Goal: Task Accomplishment & Management: Manage account settings

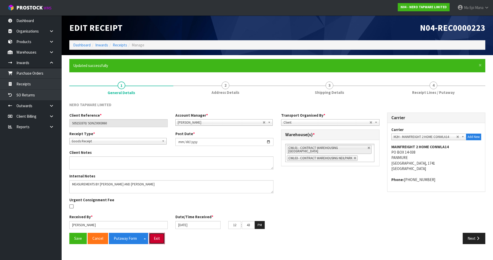
click at [162, 238] on button "Exit" at bounding box center [157, 238] width 16 height 11
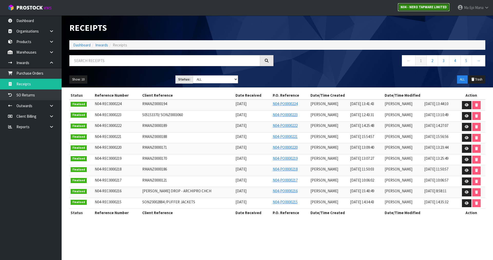
click at [422, 7] on strong "N04 - NERO TAPWARE LIMITED" at bounding box center [424, 7] width 46 height 4
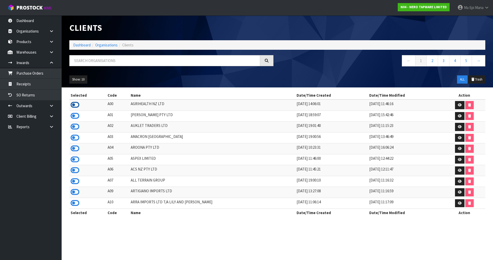
click at [74, 105] on icon at bounding box center [75, 105] width 9 height 8
click at [55, 51] on link at bounding box center [53, 52] width 16 height 11
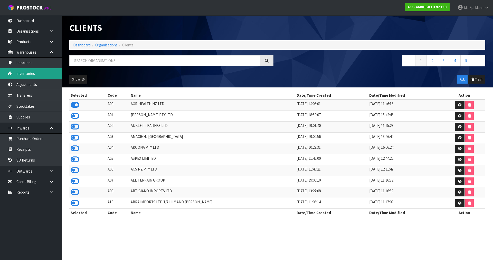
click at [43, 77] on link "Inventories" at bounding box center [31, 73] width 62 height 11
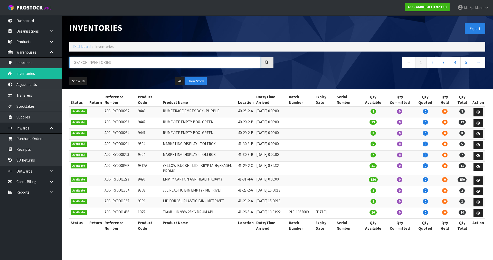
click at [96, 62] on input "text" at bounding box center [164, 62] width 191 height 11
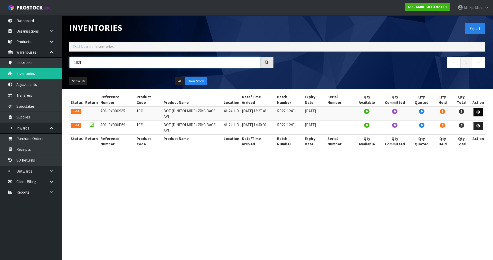
type input "1021"
click at [483, 109] on link at bounding box center [479, 112] width 10 height 8
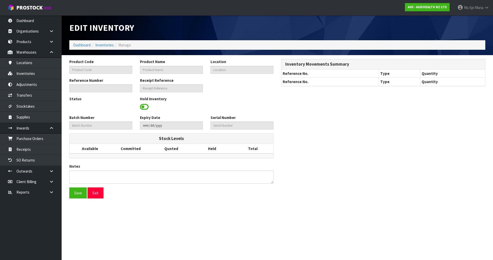
type input "1021"
type input "DOT (DINITOLMIDE) 25KG BAGS API"
type input "41-24-1-B"
type input "A00-IRY0002665"
type input "A00-REC0000491"
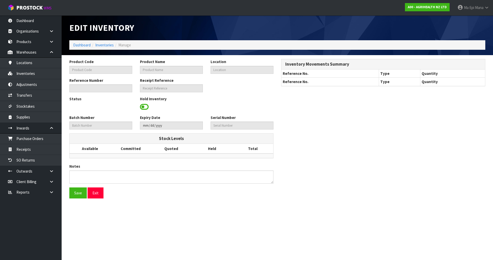
type input "RR22112401"
type input "[DATE]"
type textarea "PLEASE PUT WITH REMAINDER OF THAT BATCH, AND IF EXPIRED PLEASE PUT ALL STOCK (I…"
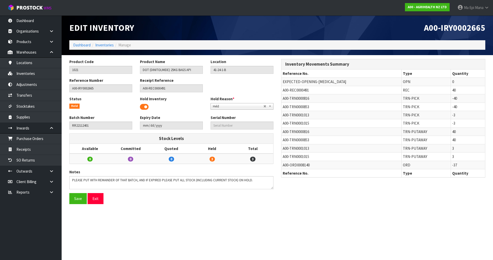
click at [270, 106] on b at bounding box center [271, 107] width 5 height 6
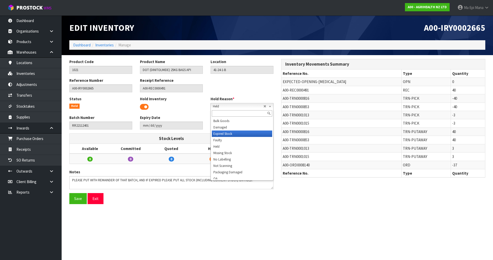
click at [239, 133] on li "Expired Stock" at bounding box center [242, 134] width 60 height 6
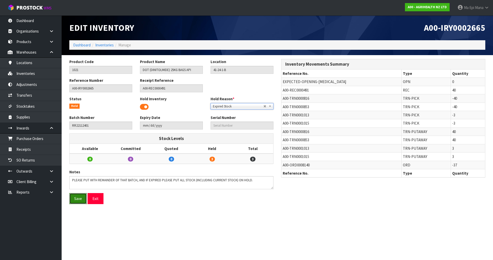
click at [77, 200] on button "Save" at bounding box center [77, 198] width 17 height 11
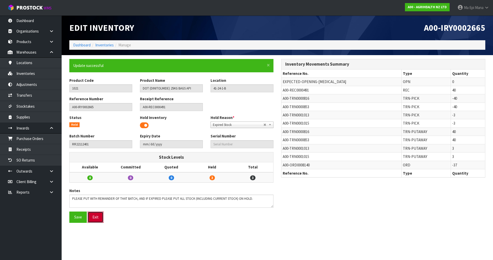
click at [96, 217] on button "Exit" at bounding box center [96, 217] width 16 height 11
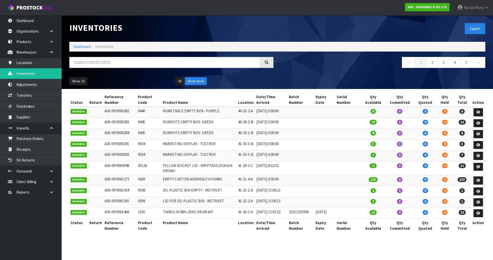
click at [134, 68] on div at bounding box center [172, 64] width 212 height 15
click at [137, 63] on input "text" at bounding box center [164, 62] width 191 height 11
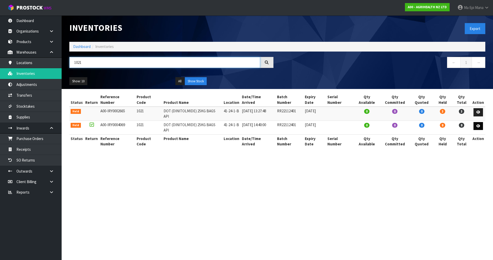
type input "1021"
click at [477, 125] on icon at bounding box center [479, 126] width 4 height 3
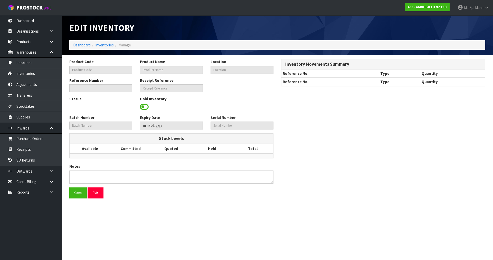
type input "1021"
type input "DOT (DINITOLMIDE) 25KG BAGS API"
type input "41-24-1-B"
type input "A00-IRY0004069"
type input "A00-REC0000862"
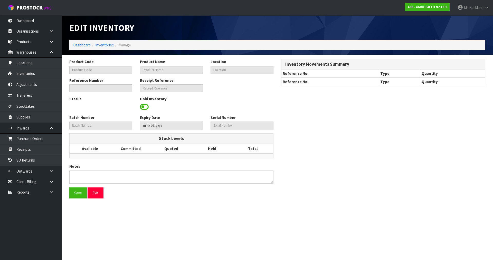
type input "RR22112401"
type input "[DATE]"
type textarea "PLEASE PUT WITH REMAINDER OF THAT BATCH, AND IF EXPIRED PLEASE PUT ALL STOCK (I…"
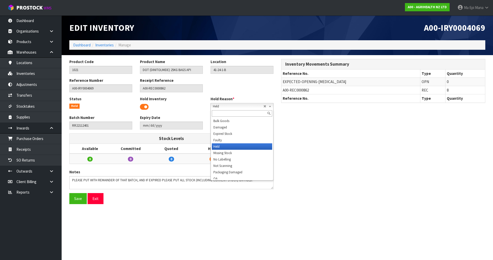
click at [268, 107] on link "Held" at bounding box center [242, 106] width 63 height 6
click at [252, 132] on li "Expired Stock" at bounding box center [242, 134] width 60 height 6
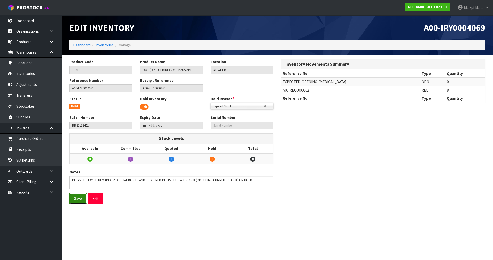
click at [74, 201] on button "Save" at bounding box center [77, 198] width 17 height 11
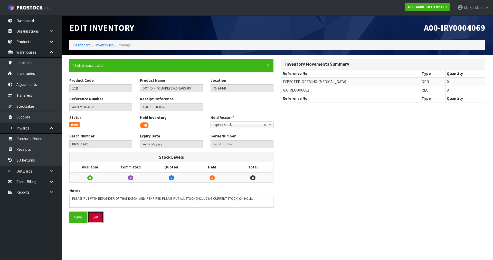
click at [95, 218] on button "Exit" at bounding box center [96, 217] width 16 height 11
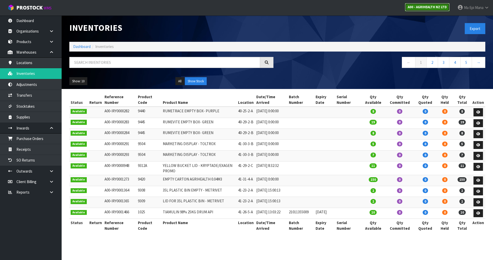
click at [438, 4] on link "A00 - AGRIHEALTH NZ LTD" at bounding box center [427, 7] width 45 height 8
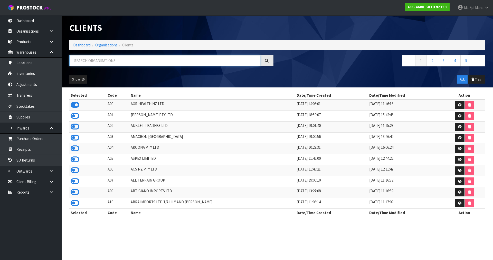
click at [123, 63] on input "text" at bounding box center [164, 60] width 191 height 11
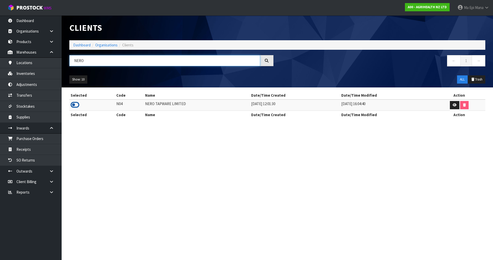
type input "NERO"
click at [79, 104] on icon at bounding box center [75, 105] width 9 height 8
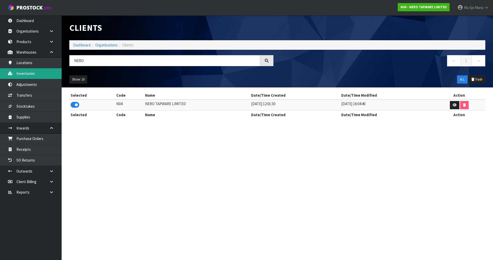
click at [44, 77] on link "Inventories" at bounding box center [31, 73] width 62 height 11
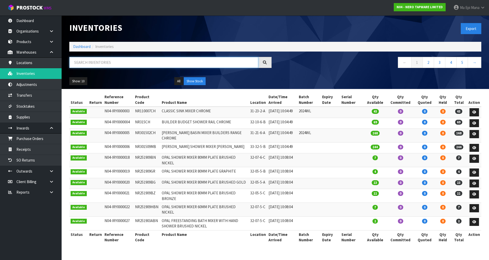
click at [102, 63] on input "text" at bounding box center [163, 62] width 189 height 11
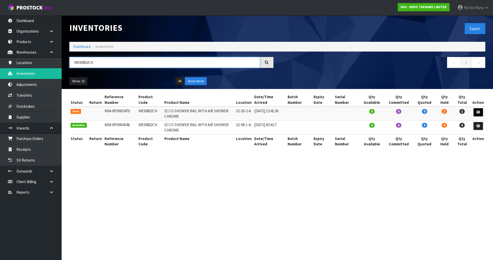
type input "NR30802CH"
click at [475, 112] on link at bounding box center [479, 112] width 10 height 8
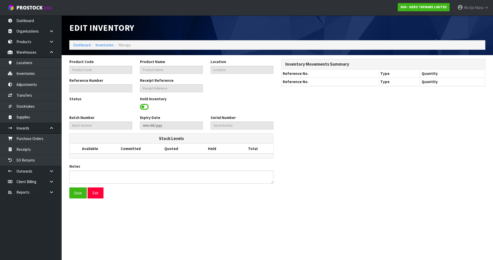
type input "NR30802CH"
type input "ECCO SHOWER RAIL WITH AIR SHOWER CHROME"
type input "32-20-2-A"
type input "N04-IRY0002479"
type input "N04-REC0000010"
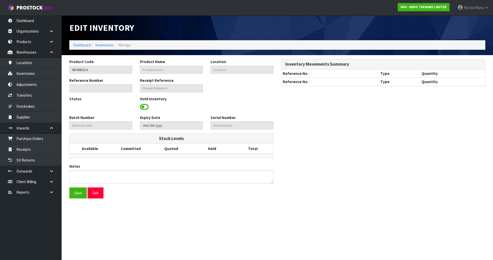
type textarea "LOCATION SHOULD BE UNHELD ONCE ITEM RETURN TO LOCATION-CWL ERROR"
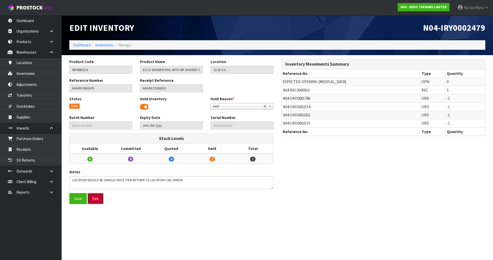
click at [100, 200] on button "Exit" at bounding box center [96, 198] width 16 height 11
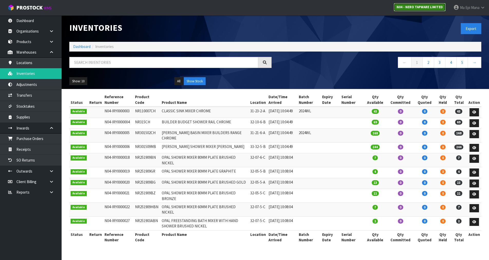
click at [416, 9] on strong "N04 - NERO TAPWARE LIMITED" at bounding box center [420, 7] width 46 height 4
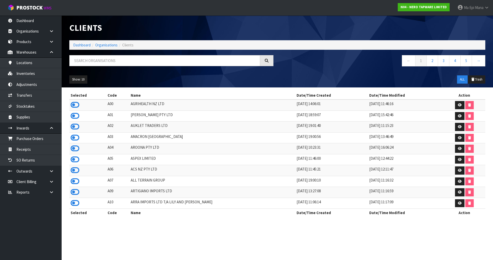
click at [98, 53] on div "Clients Dashboard Organisations Clients ← 1 2 3 4 5 → Show: 10 5 10 25 50 ALL T…" at bounding box center [278, 51] width 424 height 72
click at [99, 61] on input "text" at bounding box center [164, 60] width 191 height 11
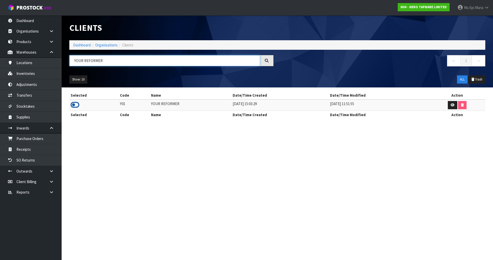
type input "YOUR REFORMER"
click at [72, 104] on icon at bounding box center [75, 105] width 9 height 8
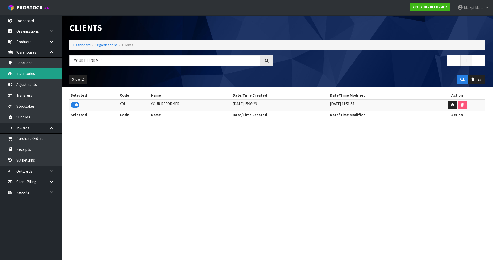
click at [31, 72] on link "Inventories" at bounding box center [31, 73] width 62 height 11
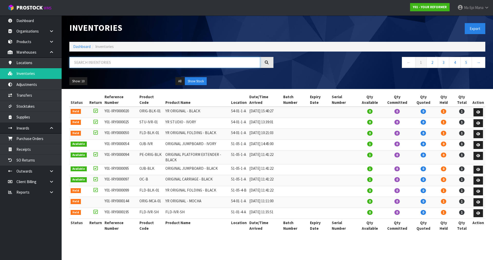
click at [157, 64] on input "text" at bounding box center [164, 62] width 191 height 11
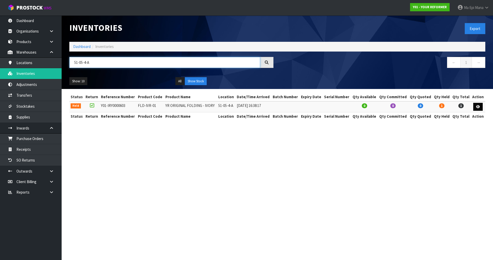
type input "51-05-4-A"
click at [474, 109] on link at bounding box center [478, 107] width 10 height 8
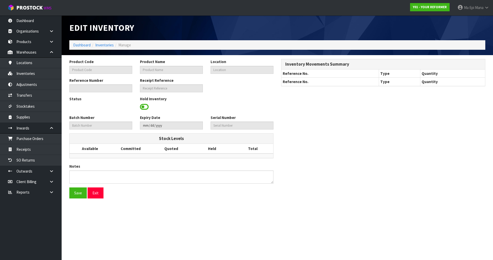
type input "FLD-IVR-01"
type input "YR ORIGINAL FOLDING - IVORY"
type input "51-05-4-A"
type input "Y01-IRY0000603"
type input "Y01-REC0000103"
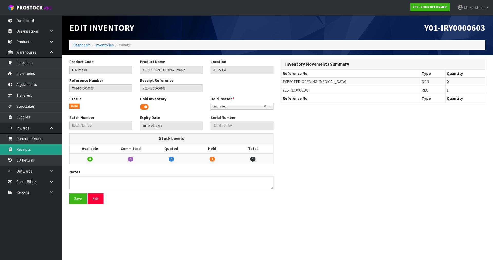
click at [49, 152] on link "Receipts" at bounding box center [31, 149] width 62 height 11
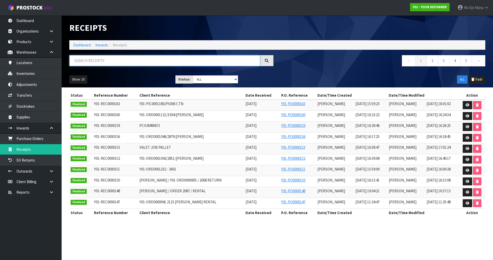
click at [119, 62] on input "text" at bounding box center [164, 60] width 191 height 11
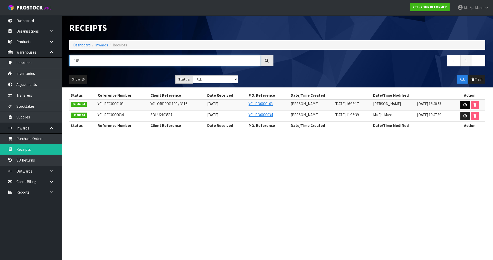
type input "103"
click at [462, 103] on link at bounding box center [466, 105] width 10 height 8
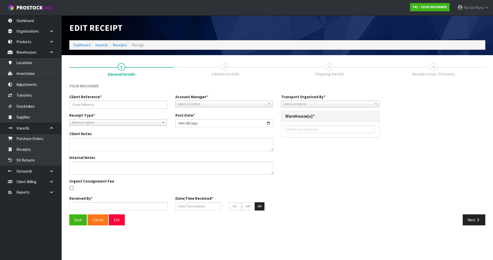
type input "Y01-ORD0001100 / 3316"
type input "[DATE]"
type textarea "WE'VE GOT A CUSTOMER THAT HAS A REFORMER THAT HAS A CRACK IN IT AND NEEDS TO BE…"
type input "[PERSON_NAME]"
type input "[DATE]"
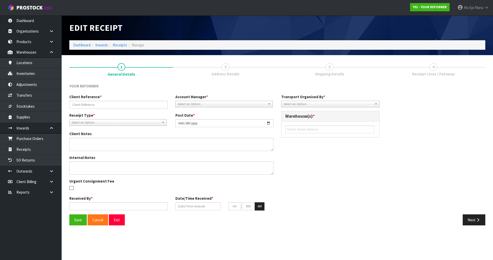
type input "04"
type input "38"
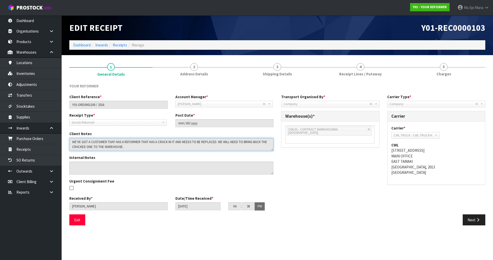
drag, startPoint x: 132, startPoint y: 146, endPoint x: 69, endPoint y: 141, distance: 62.9
click at [69, 141] on textarea at bounding box center [171, 144] width 204 height 13
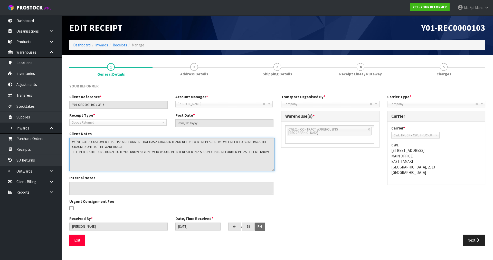
drag, startPoint x: 273, startPoint y: 151, endPoint x: 274, endPoint y: 171, distance: 20.6
click at [274, 171] on textarea at bounding box center [172, 154] width 206 height 33
click at [84, 161] on textarea at bounding box center [172, 155] width 206 height 34
drag, startPoint x: 72, startPoint y: 142, endPoint x: 130, endPoint y: 145, distance: 57.9
click at [130, 145] on textarea at bounding box center [172, 155] width 206 height 34
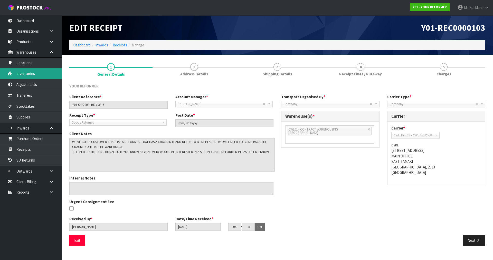
click at [31, 76] on link "Inventories" at bounding box center [31, 73] width 62 height 11
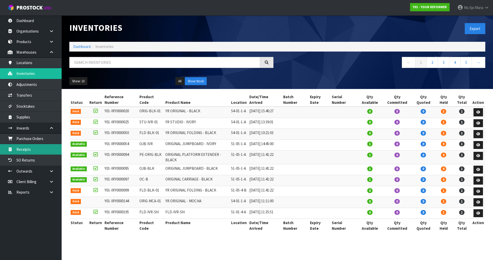
click at [44, 150] on link "Receipts" at bounding box center [31, 149] width 62 height 11
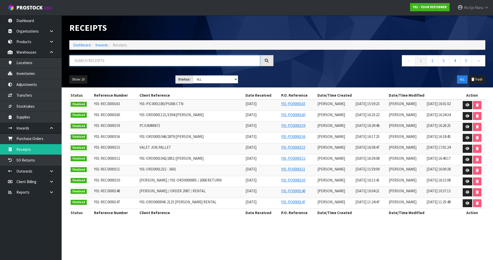
click at [154, 65] on input "text" at bounding box center [164, 60] width 191 height 11
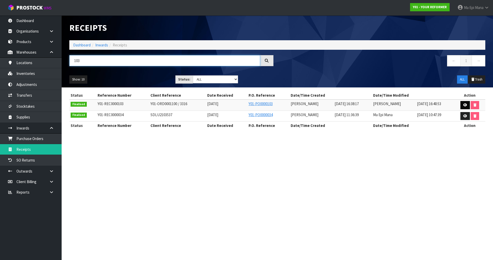
type input "103"
click at [464, 106] on icon at bounding box center [465, 105] width 4 height 3
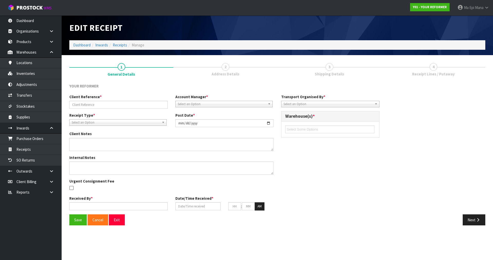
type input "Y01-ORD0001100 / 3316"
type input "[DATE]"
type textarea "WE'VE GOT A CUSTOMER THAT HAS A REFORMER THAT HAS A CRACK IN IT AND NEEDS TO BE…"
type input "[PERSON_NAME]"
type input "[DATE]"
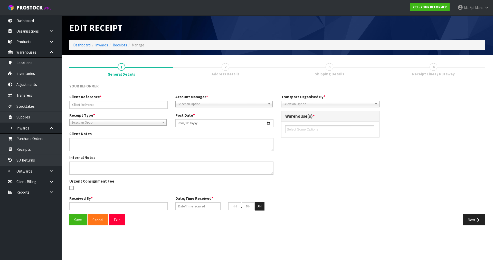
type input "04"
type input "38"
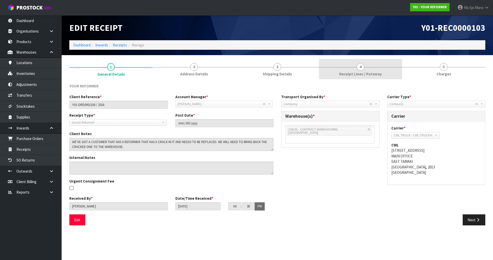
click at [362, 71] on link "4 Receipt Lines / Putaway" at bounding box center [360, 69] width 83 height 20
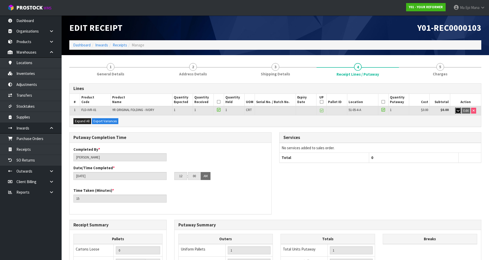
click at [456, 111] on button "button" at bounding box center [458, 111] width 6 height 6
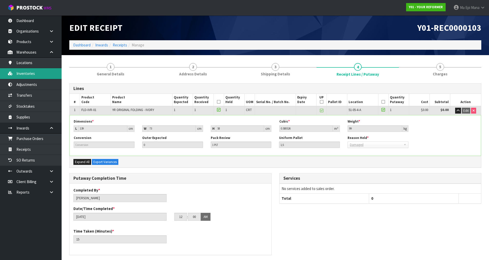
click at [39, 77] on link "Inventories" at bounding box center [31, 73] width 62 height 11
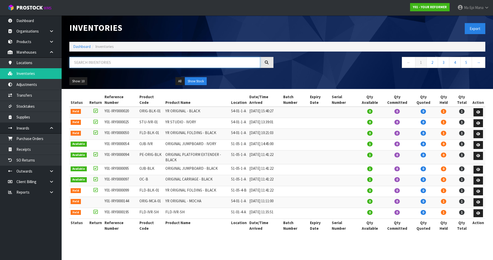
click at [188, 65] on input "text" at bounding box center [164, 62] width 191 height 11
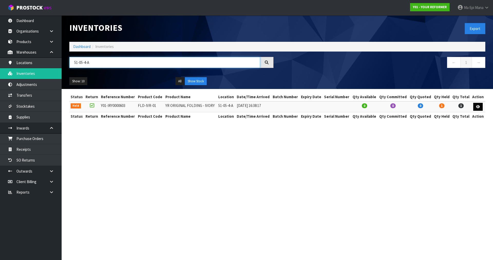
type input "51-05-4-A"
click at [478, 110] on link at bounding box center [478, 107] width 10 height 8
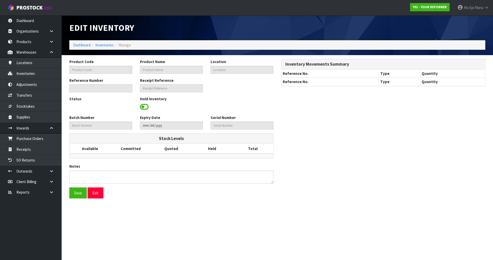
type input "FLD-IVR-01"
type input "YR ORIGINAL FOLDING - IVORY"
type input "51-05-4-A"
type input "Y01-IRY0000603"
type input "Y01-REC0000103"
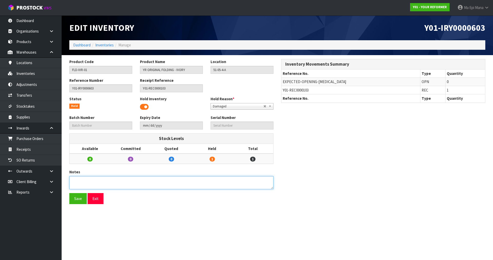
click at [100, 179] on textarea at bounding box center [171, 182] width 204 height 13
paste textarea "WE'VE GOT A CUSTOMER THAT HAS A REFORMER THAT HAS A CRACK IN IT AND NEEDS TO BE…"
type textarea "WE'VE GOT A CUSTOMER THAT HAS A REFORMER THAT HAS A CRACK IN IT AND NEEDS TO BE…"
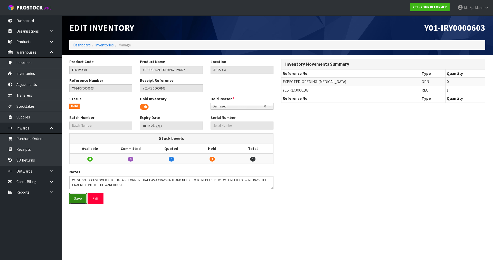
click at [73, 200] on button "Save" at bounding box center [77, 198] width 17 height 11
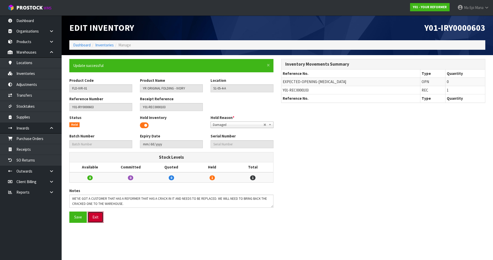
click at [94, 219] on button "Exit" at bounding box center [96, 217] width 16 height 11
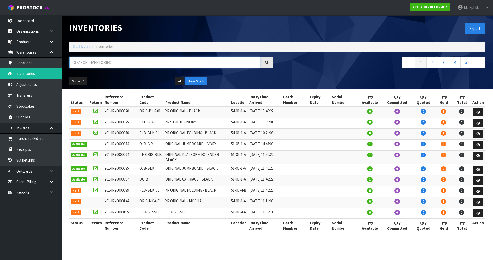
click at [107, 61] on input "text" at bounding box center [164, 62] width 191 height 11
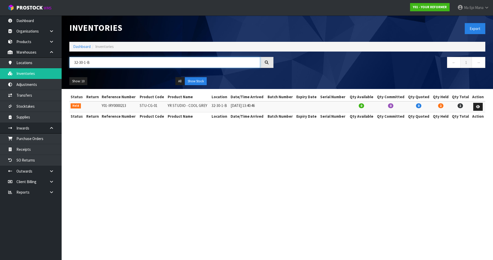
type input "32-30-1-B"
click at [481, 112] on td at bounding box center [478, 106] width 15 height 11
click at [480, 109] on link at bounding box center [478, 107] width 10 height 8
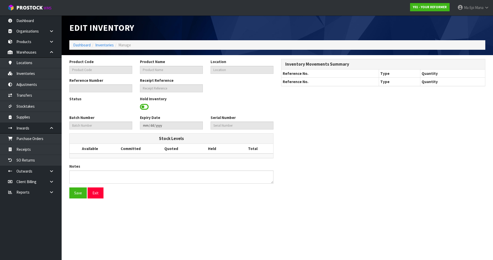
type input "STU-CG-01"
type input "YR STUDIO - COOL GREY"
type input "32-30-1-B"
type input "Y01-IRY0000213"
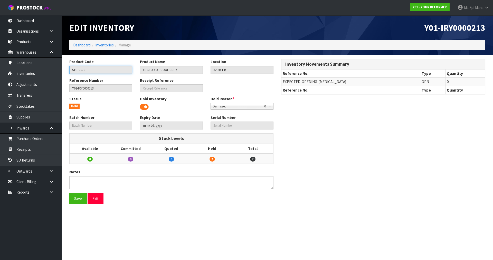
click at [78, 69] on input "STU-CG-01" at bounding box center [100, 70] width 63 height 8
click at [41, 151] on link "Receipts" at bounding box center [31, 149] width 62 height 11
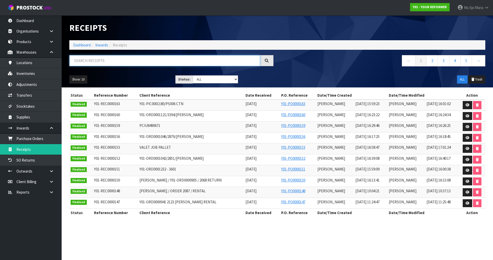
click at [102, 61] on input "text" at bounding box center [164, 60] width 191 height 11
paste input "STU-CG-01"
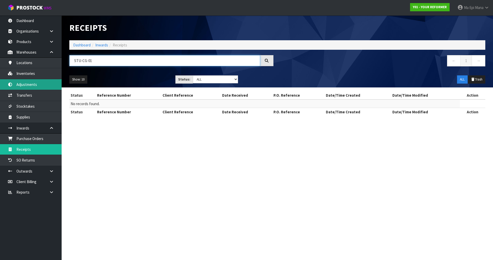
type input "STU-CG-01"
click at [44, 87] on link "Adjustments" at bounding box center [31, 84] width 62 height 11
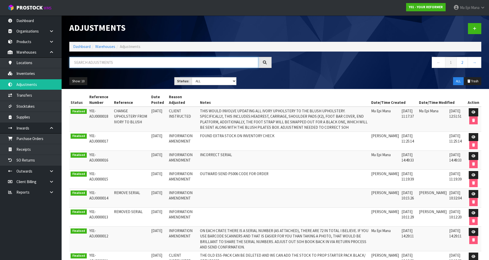
drag, startPoint x: 90, startPoint y: 62, endPoint x: 87, endPoint y: 63, distance: 3.2
click at [90, 62] on input "text" at bounding box center [163, 62] width 189 height 11
paste input "STU-CG-01"
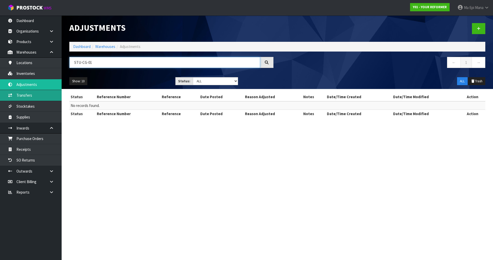
type input "STU-CG-01"
click at [43, 97] on link "Transfers" at bounding box center [31, 95] width 62 height 11
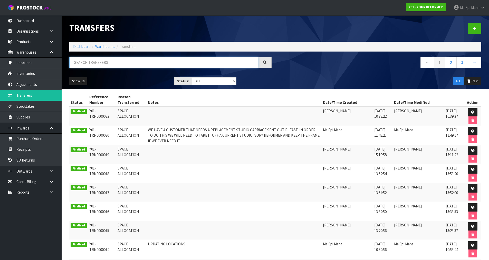
click at [116, 61] on input "text" at bounding box center [163, 62] width 189 height 11
paste input "STU-CG-01"
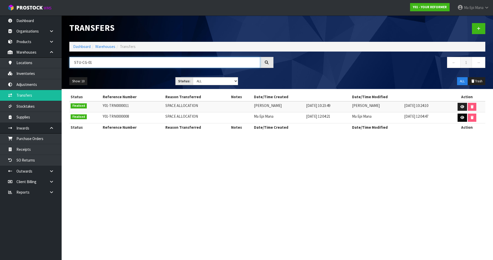
type input "STU-CG-01"
click at [459, 118] on link at bounding box center [463, 118] width 10 height 8
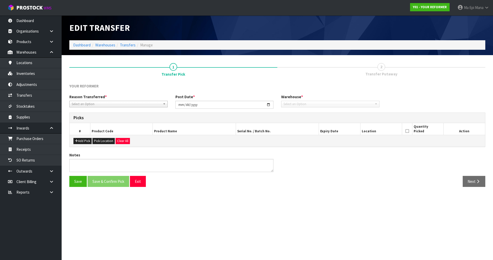
type input "[DATE]"
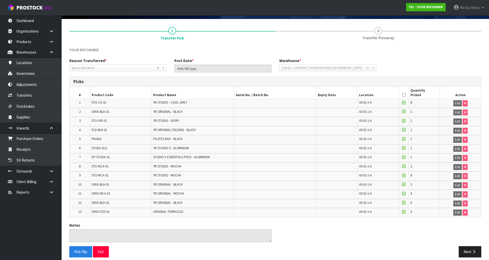
scroll to position [41, 0]
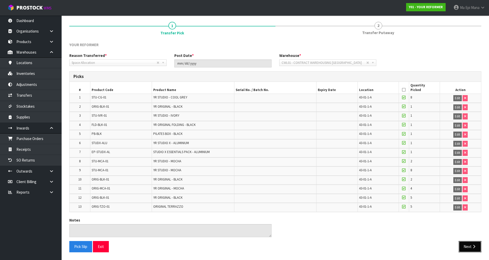
click at [472, 244] on button "Next" at bounding box center [470, 246] width 23 height 11
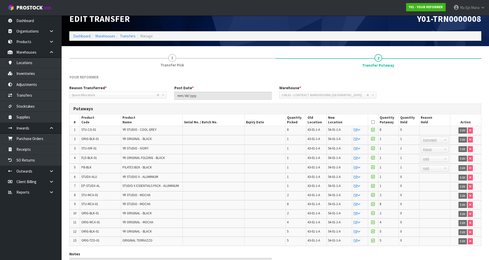
scroll to position [0, 0]
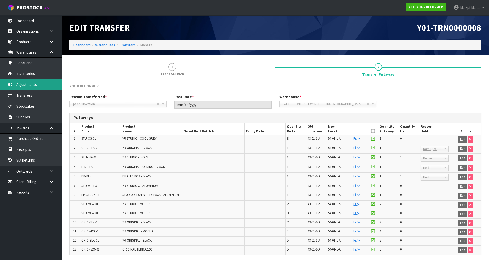
click at [36, 79] on link "Adjustments" at bounding box center [31, 84] width 62 height 11
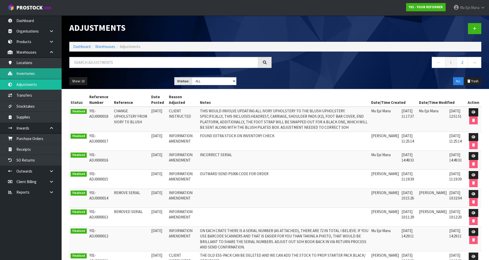
click at [42, 74] on link "Inventories" at bounding box center [31, 73] width 62 height 11
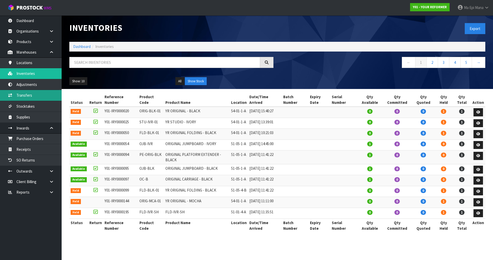
click at [38, 94] on link "Transfers" at bounding box center [31, 95] width 62 height 11
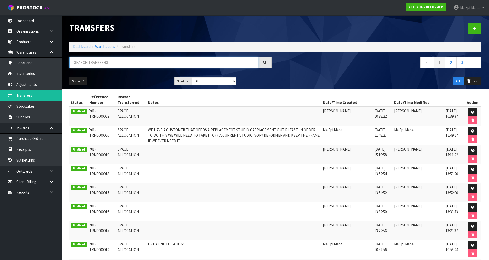
click at [122, 62] on input "text" at bounding box center [163, 62] width 189 height 11
paste input "STU-CG-01"
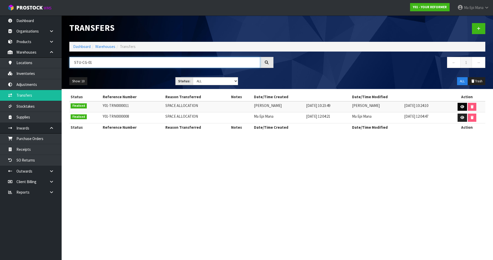
type input "STU-CG-01"
click at [460, 107] on link at bounding box center [463, 107] width 10 height 8
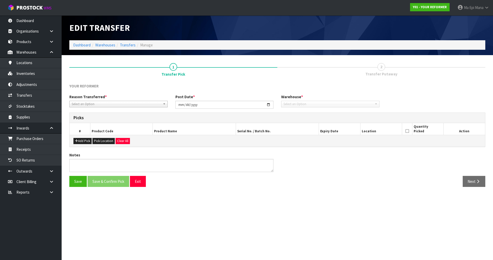
type input "[DATE]"
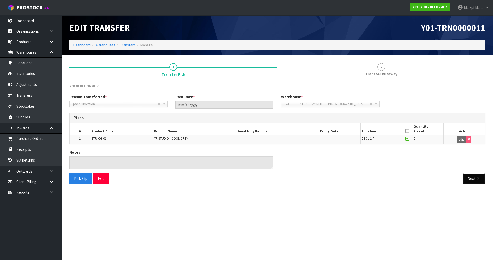
click at [470, 175] on button "Next" at bounding box center [474, 178] width 23 height 11
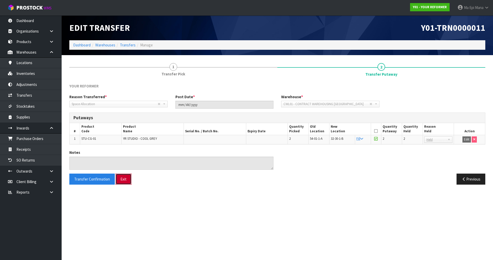
click at [123, 180] on button "Exit" at bounding box center [124, 179] width 16 height 11
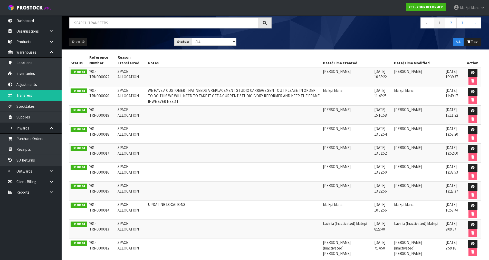
scroll to position [8, 0]
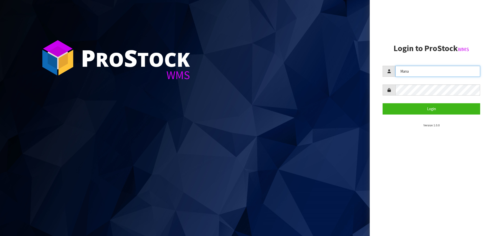
drag, startPoint x: 428, startPoint y: 68, endPoint x: 380, endPoint y: 76, distance: 47.8
click at [380, 76] on aside "Login to ProStock WMS Mana Login Version 1.0.0" at bounding box center [431, 118] width 123 height 236
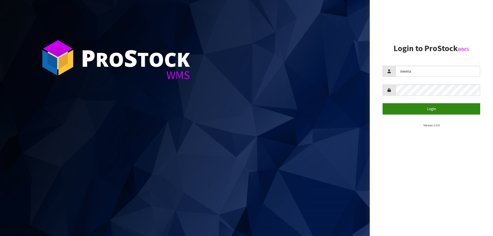
type input "meena"
click at [422, 109] on button "Login" at bounding box center [432, 108] width 98 height 11
